Goal: Check status: Check status

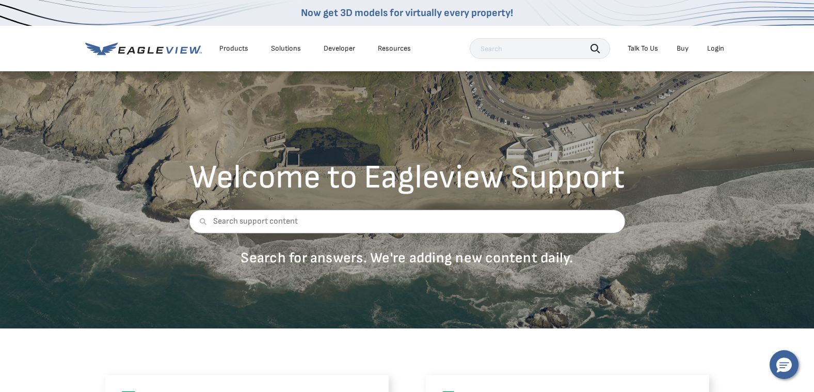
click at [717, 44] on div "Login" at bounding box center [715, 48] width 17 height 9
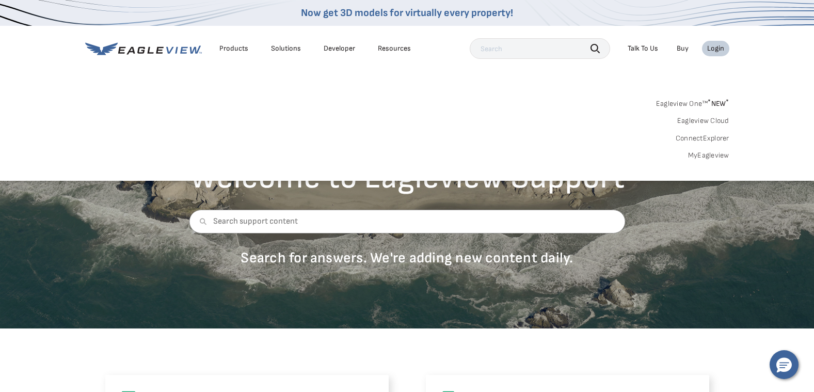
click at [711, 50] on div "Login" at bounding box center [715, 48] width 17 height 9
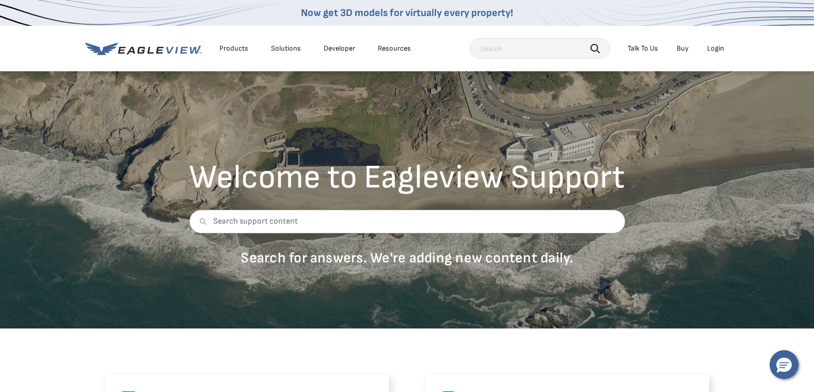
click at [711, 50] on div "Login" at bounding box center [715, 48] width 17 height 9
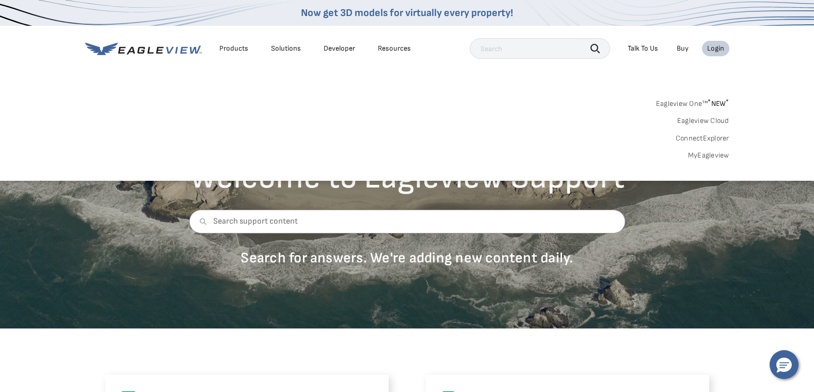
click at [703, 155] on link "MyEagleview" at bounding box center [708, 155] width 41 height 9
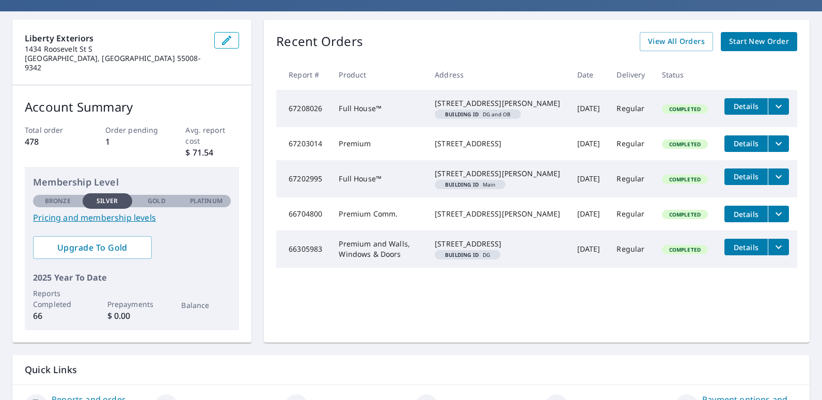
scroll to position [33, 0]
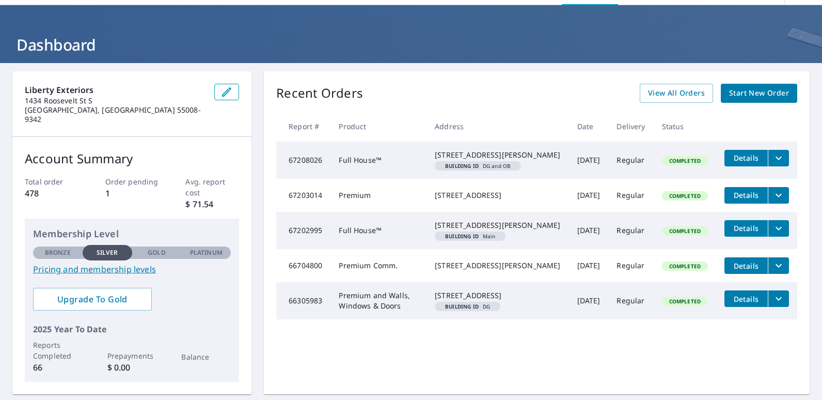
click at [776, 157] on icon "filesDropdownBtn-67208026" at bounding box center [779, 158] width 6 height 4
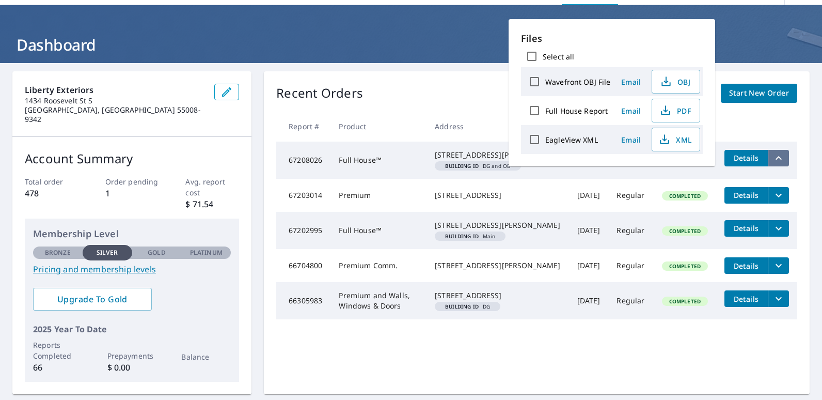
click at [773, 157] on icon "filesDropdownBtn-67208026" at bounding box center [778, 158] width 12 height 12
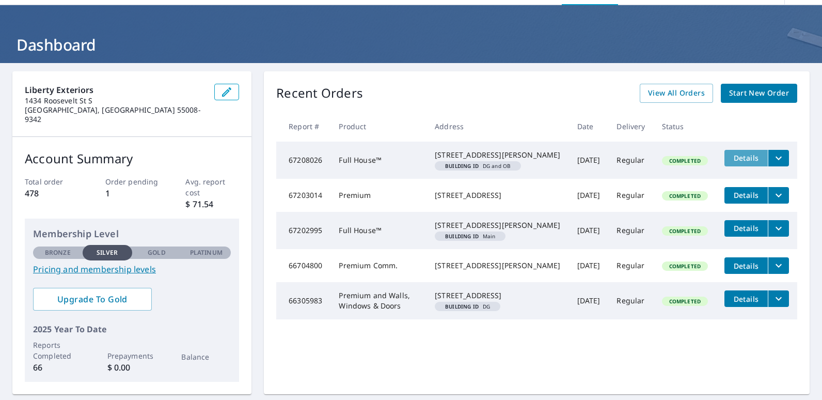
click at [731, 158] on span "Details" at bounding box center [746, 158] width 31 height 10
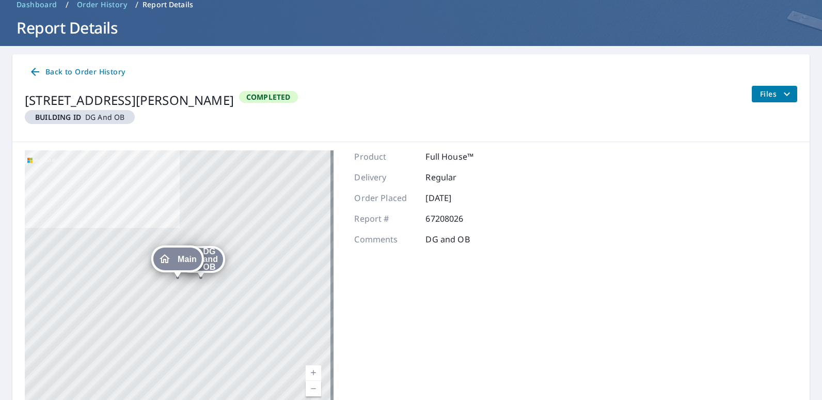
scroll to position [101, 0]
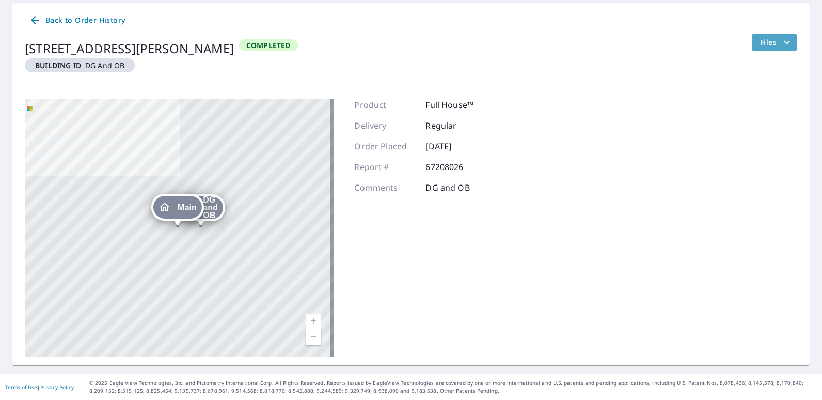
click at [781, 43] on icon "filesDropdownBtn-67208026" at bounding box center [787, 42] width 12 height 12
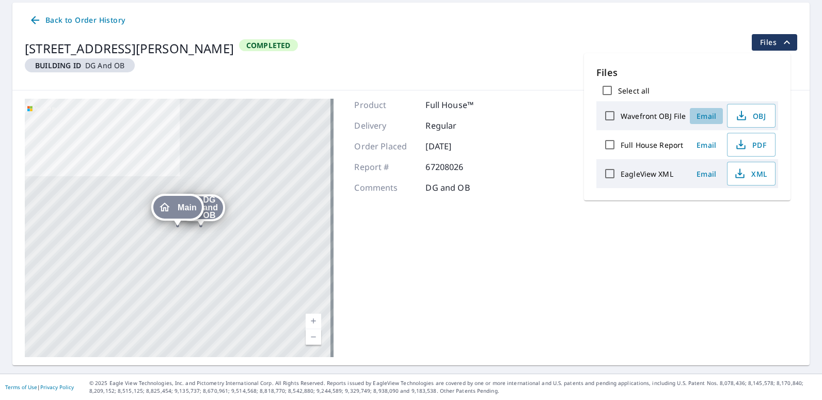
click at [701, 116] on span "Email" at bounding box center [706, 116] width 25 height 10
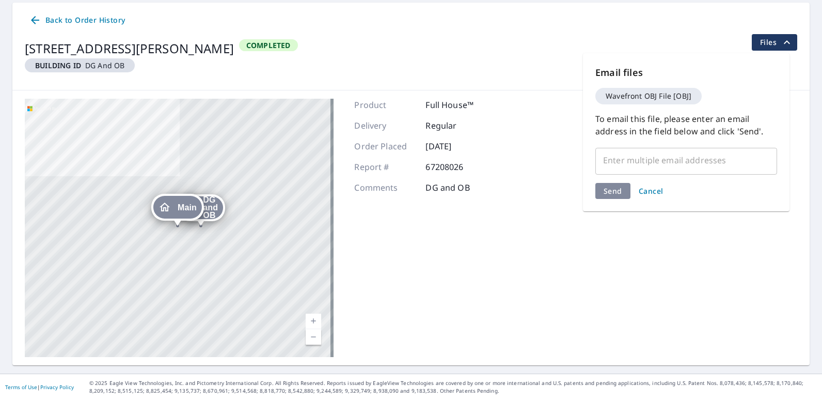
click at [544, 113] on div "DG and OB [STREET_ADDRESS][PERSON_NAME] Main [STREET_ADDRESS][PERSON_NAME] Aeri…" at bounding box center [410, 227] width 797 height 275
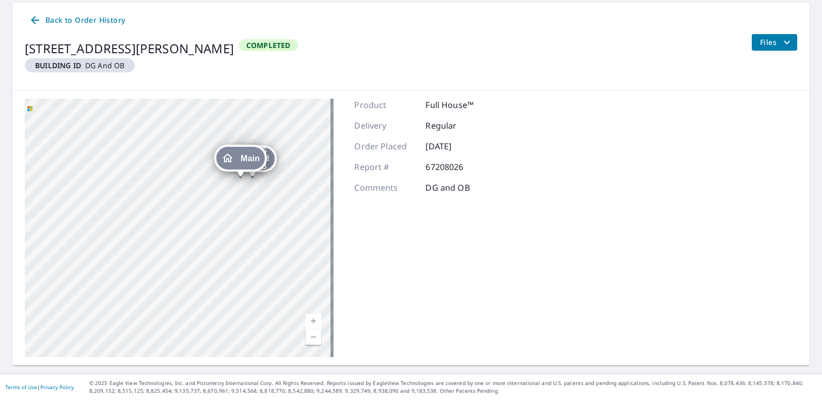
click at [94, 19] on span "Back to Order History" at bounding box center [77, 20] width 96 height 13
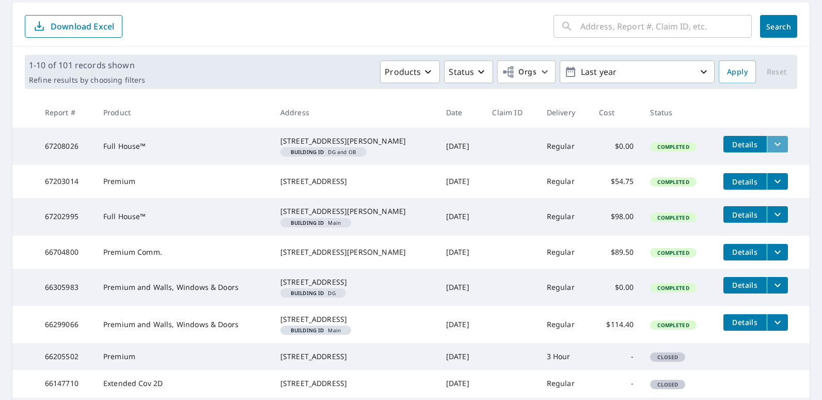
click at [771, 147] on icon "filesDropdownBtn-67208026" at bounding box center [777, 144] width 12 height 12
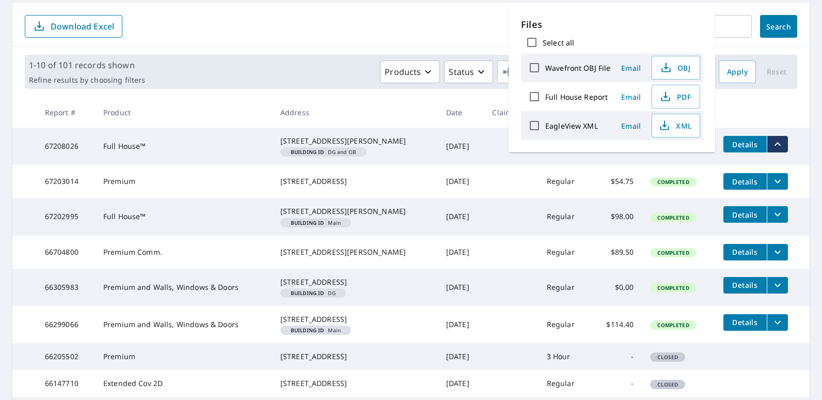
click at [580, 97] on label "Full House Report" at bounding box center [576, 97] width 62 height 10
click at [545, 97] on input "Full House Report" at bounding box center [535, 97] width 22 height 22
checkbox input "true"
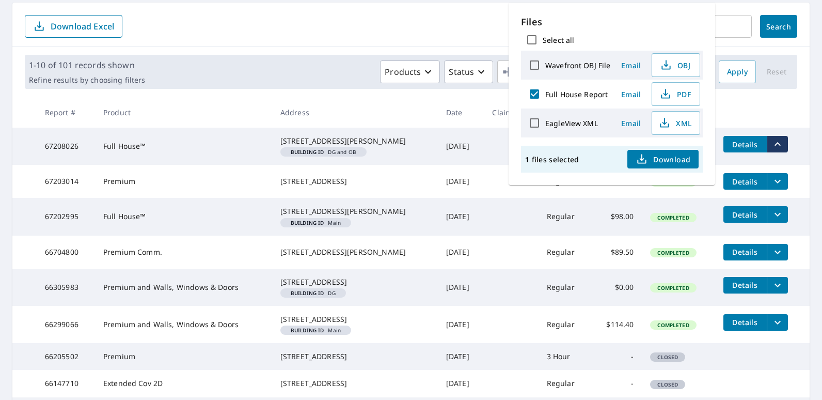
click at [647, 156] on icon "button" at bounding box center [642, 159] width 12 height 12
click at [348, 13] on div "​ Search Download Excel" at bounding box center [410, 25] width 797 height 44
